Goal: Check status: Check status

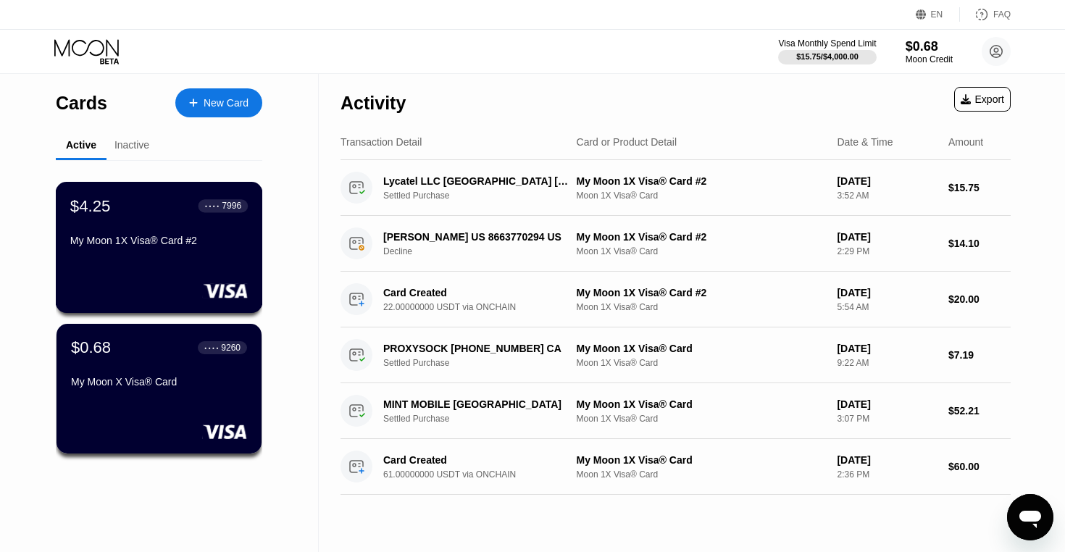
click at [154, 251] on div "My Moon 1X Visa® Card #2" at bounding box center [159, 243] width 178 height 17
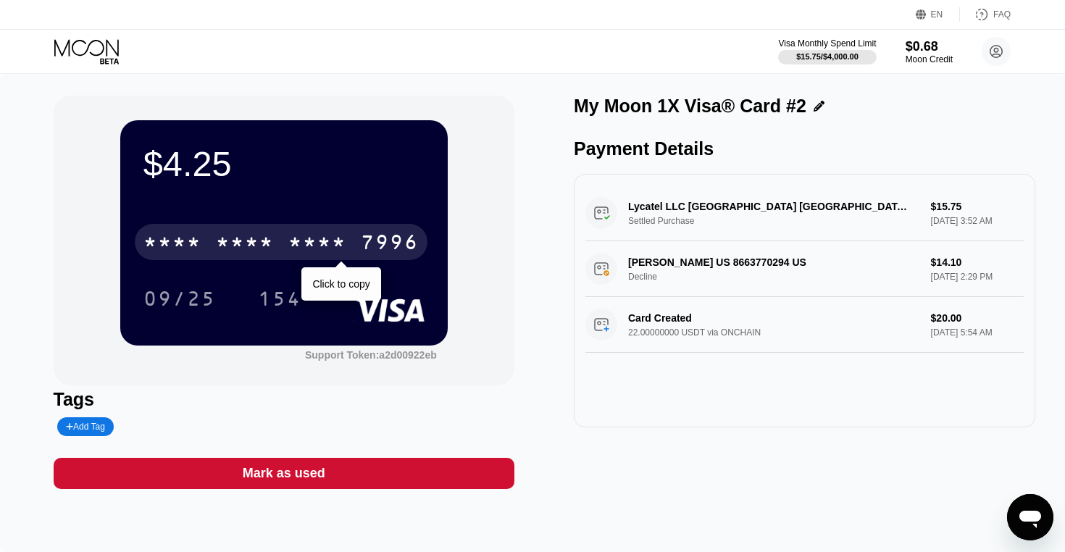
click at [282, 248] on div "* * * * * * * * * * * * 7996" at bounding box center [281, 242] width 293 height 36
